Goal: Task Accomplishment & Management: Complete application form

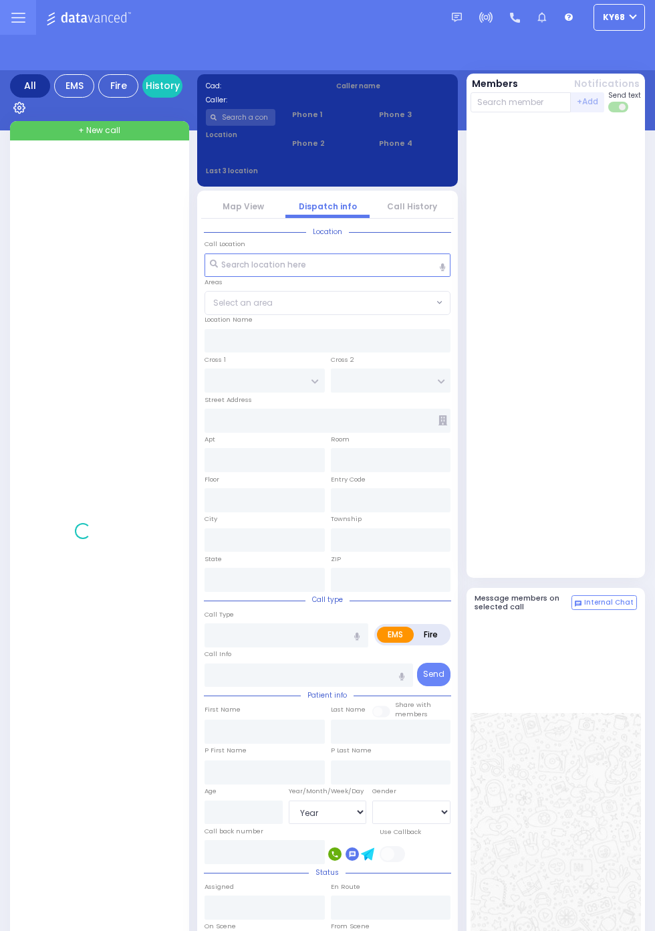
select select "Year"
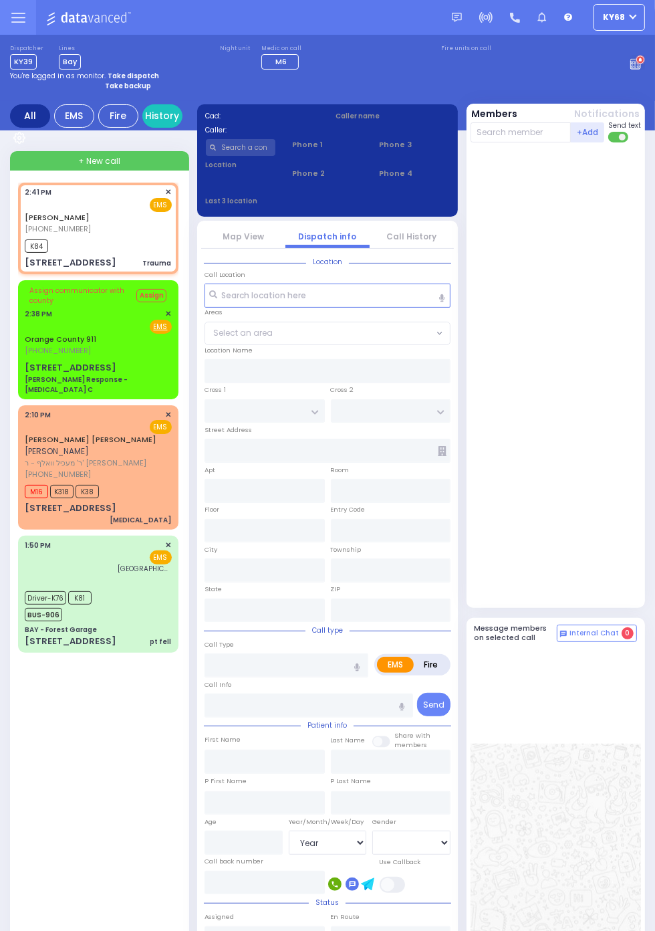
select select
type input "Trauma"
radio input "true"
select select
type input "14:41"
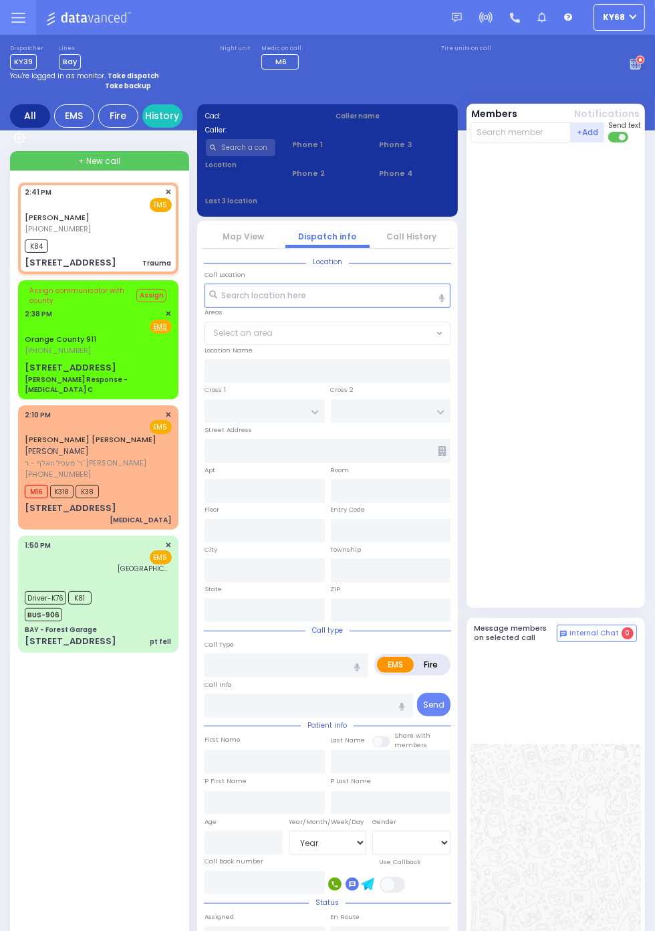
type input "14:42"
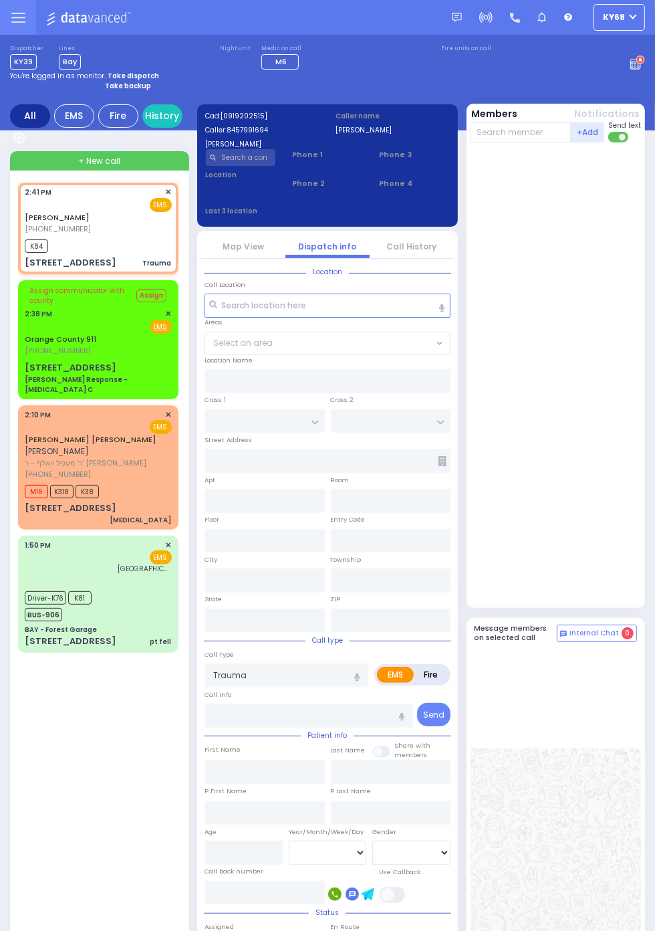
type input "LIZENSK BLVD"
type input "FOREST RD"
type input "[STREET_ADDRESS]"
type input "403"
type input "Monroe"
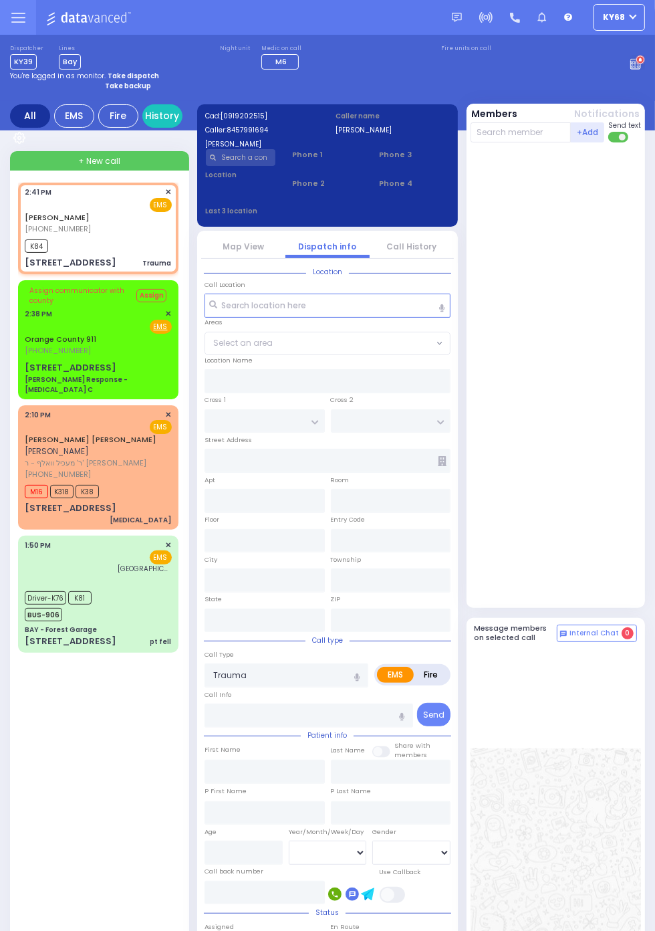
type input "[US_STATE]"
type input "10950"
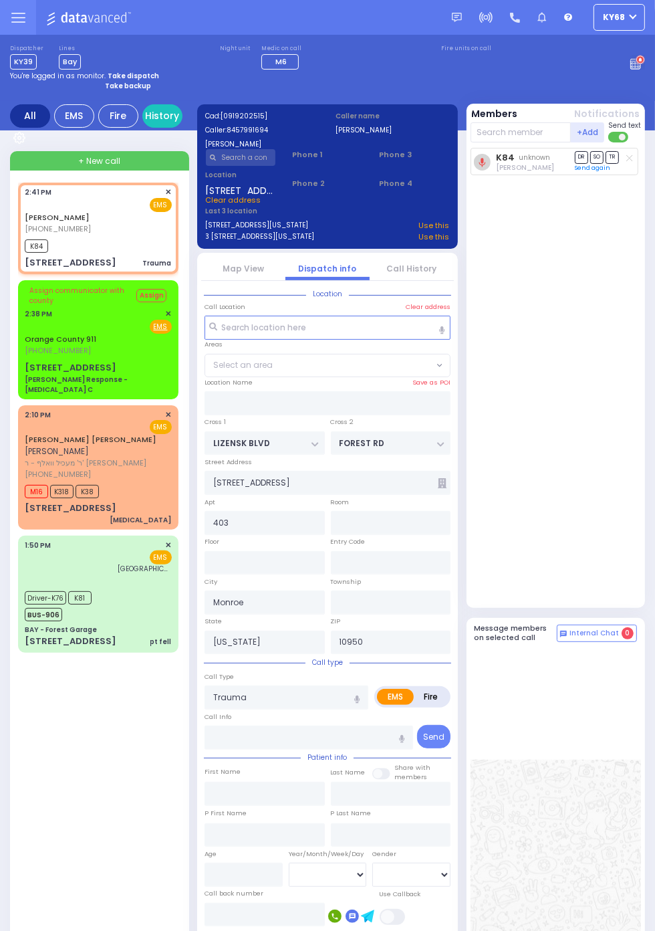
select select "SECTION 2"
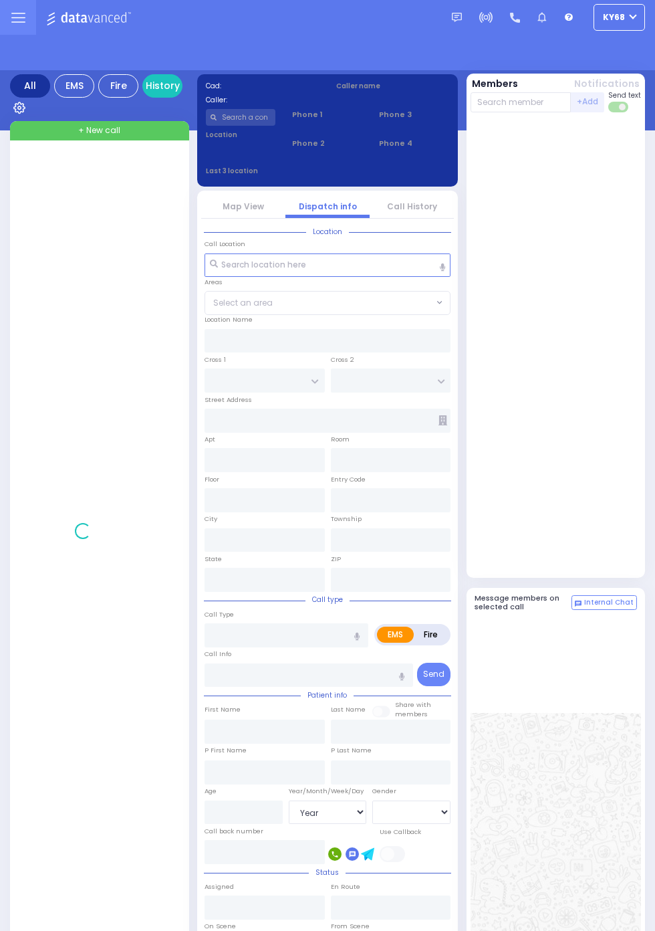
select select "Year"
